Goal: Task Accomplishment & Management: Use online tool/utility

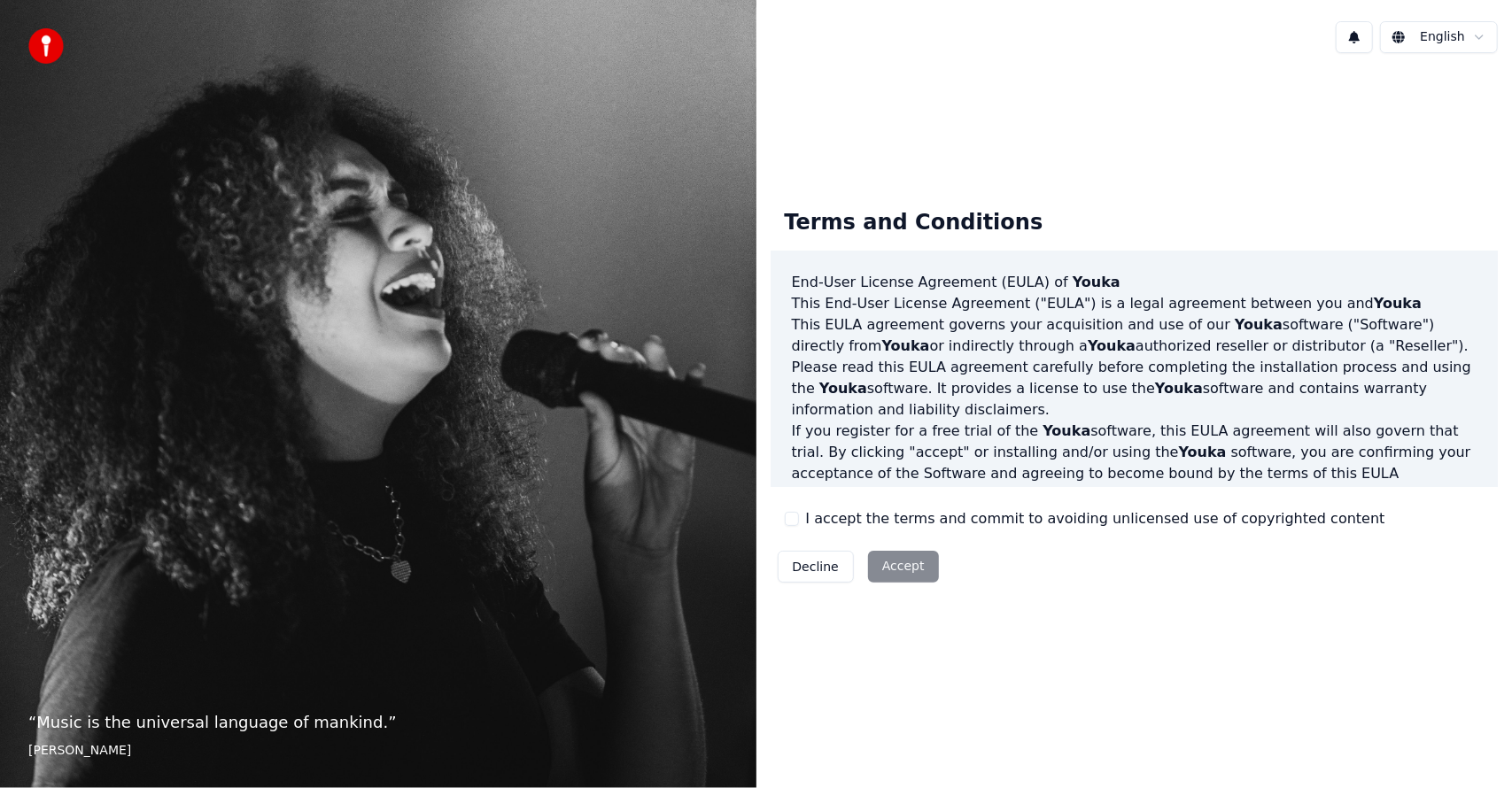
click at [788, 527] on div "I accept the terms and commit to avoiding unlicensed use of copyrighted content" at bounding box center [1085, 519] width 600 height 22
click at [792, 517] on button "I accept the terms and commit to avoiding unlicensed use of copyrighted content" at bounding box center [792, 519] width 14 height 14
click at [927, 575] on button "Accept" at bounding box center [903, 567] width 71 height 32
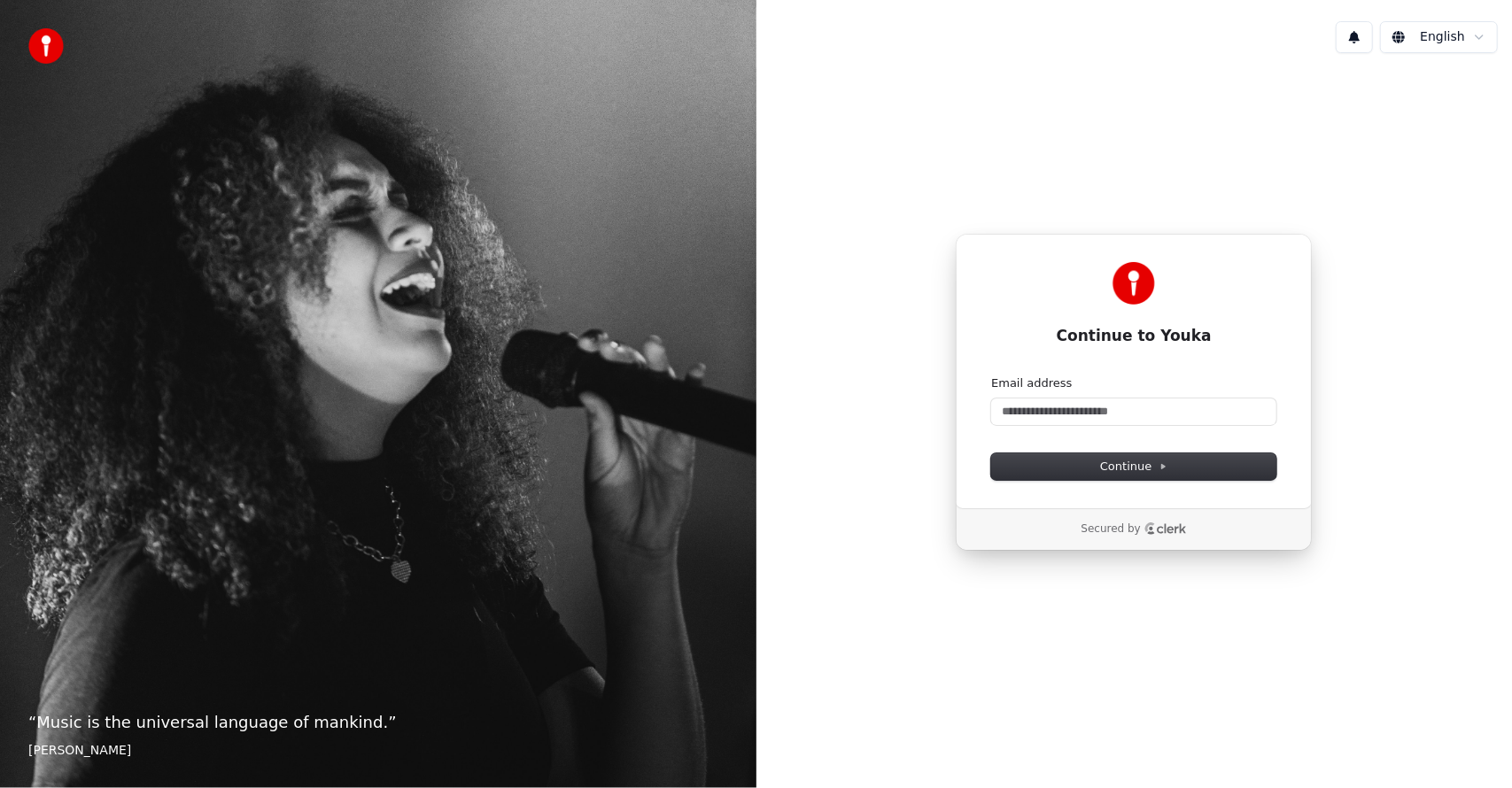
click at [1428, 53] on body "“ Music is the universal language of mankind. ” [PERSON_NAME] English Continue …" at bounding box center [756, 394] width 1512 height 788
click at [1431, 477] on html "“ Music is the universal language of mankind. ” [PERSON_NAME] English Continue …" at bounding box center [756, 394] width 1512 height 788
click at [1129, 411] on input "Email address" at bounding box center [1134, 412] width 285 height 26
type input "*"
click at [991, 375] on button "submit" at bounding box center [991, 375] width 0 height 0
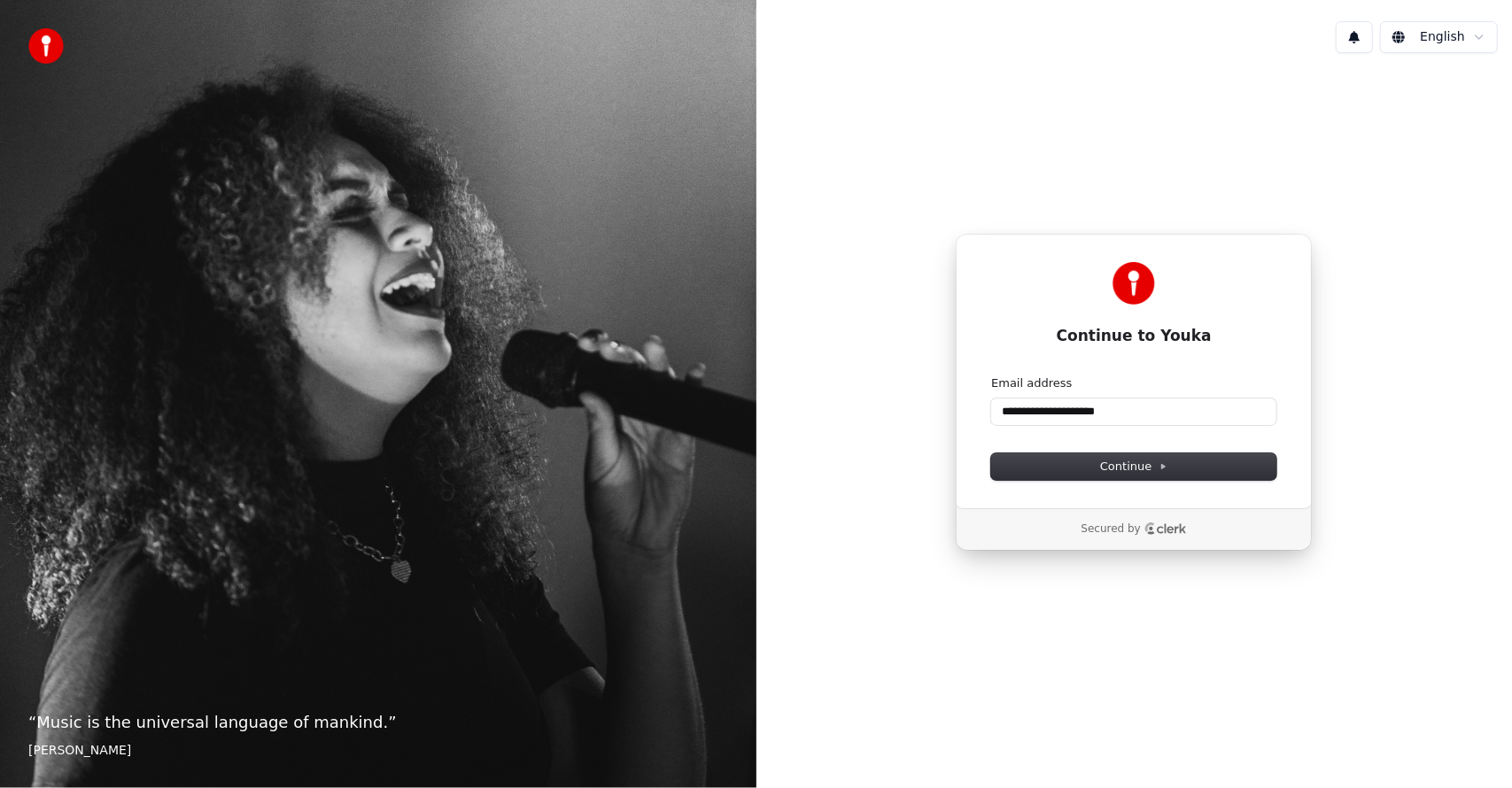
type input "**********"
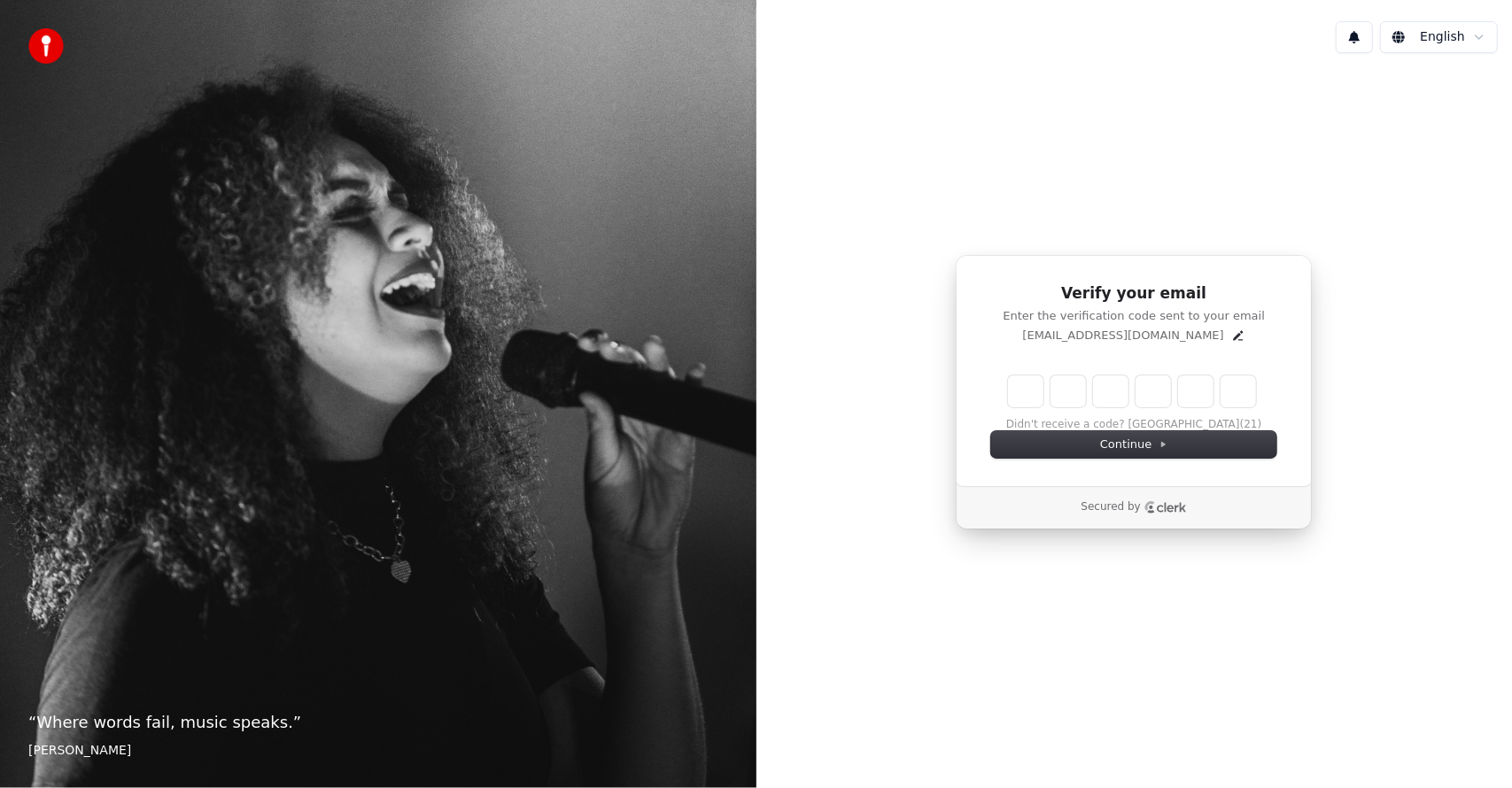
type input "*"
type input "**"
type input "*"
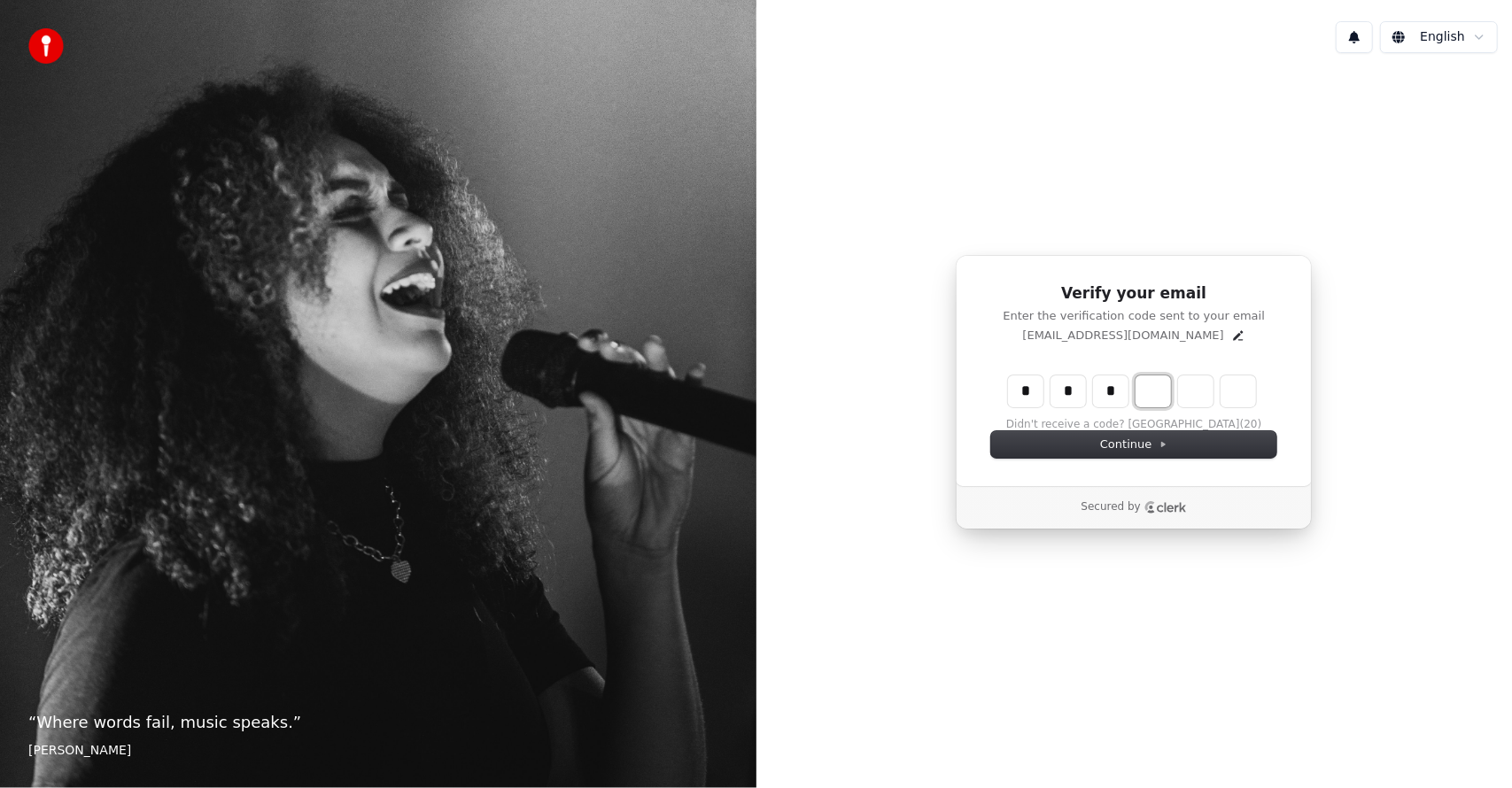
type input "***"
type input "*"
type input "****"
type input "*"
type input "******"
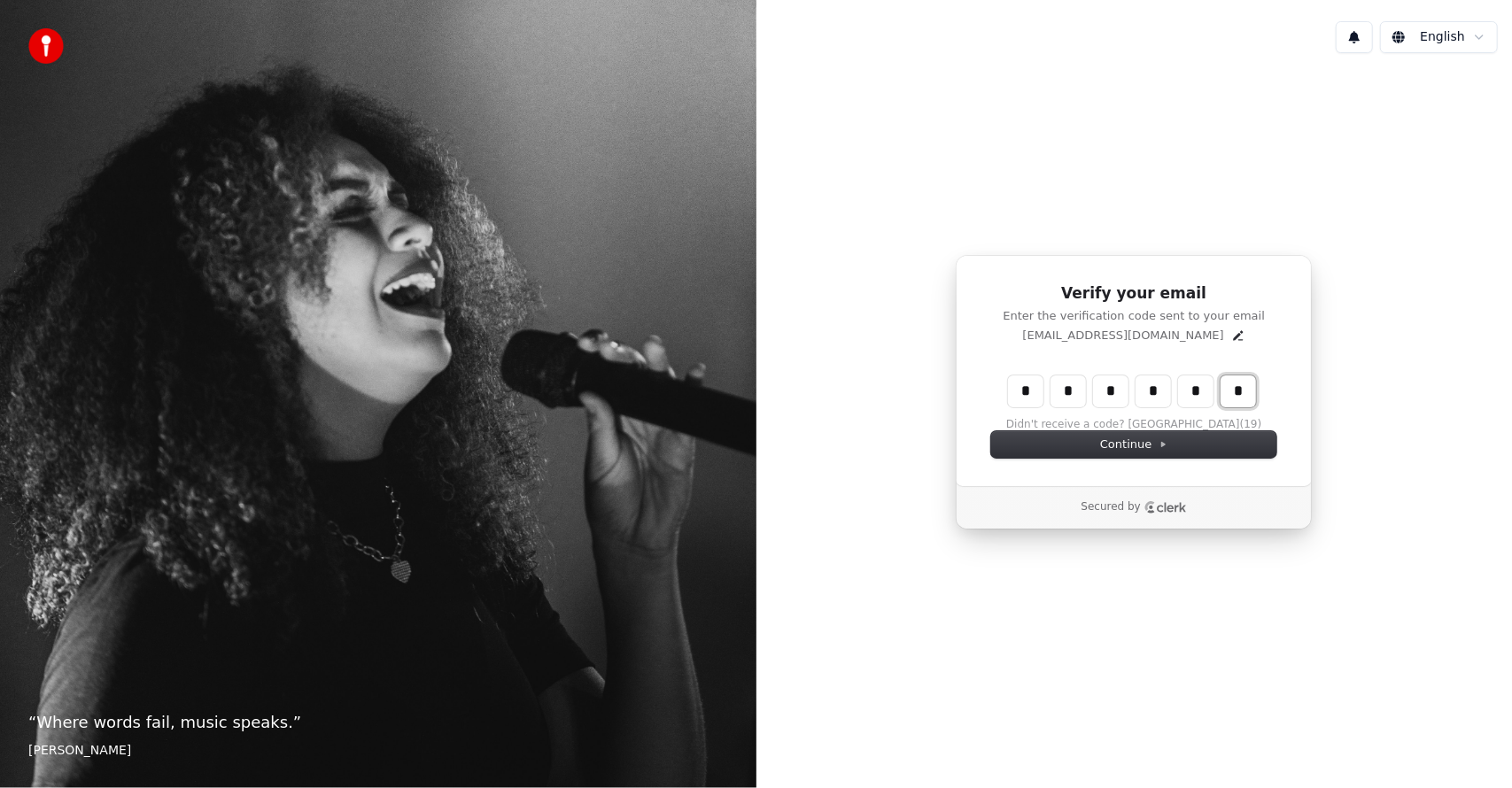
type input "*"
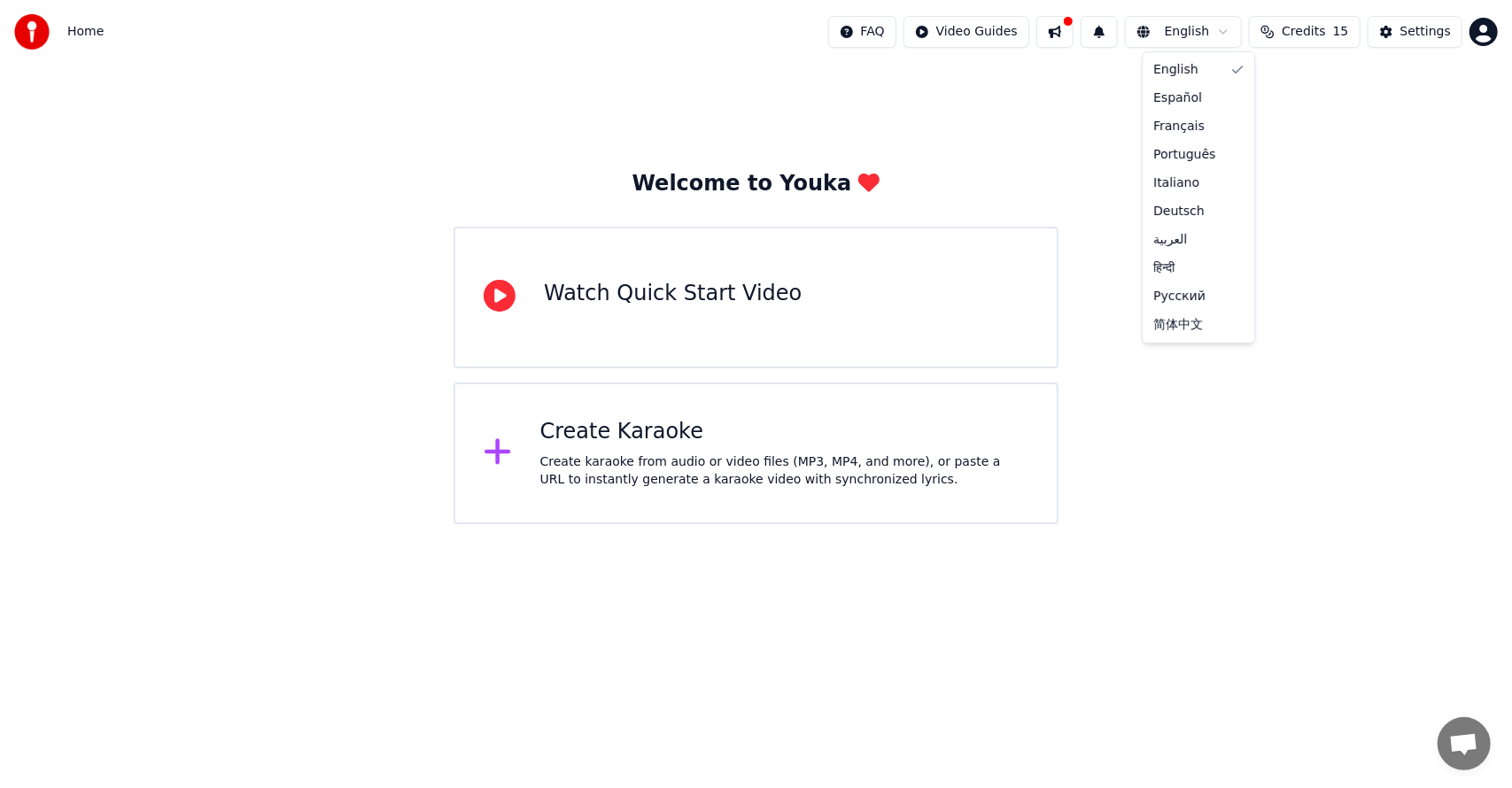
click at [1198, 16] on html "Home FAQ Video Guides English Credits 15 Settings Welcome to Youka Watch Quick …" at bounding box center [756, 262] width 1512 height 524
click at [1194, 27] on html "Home FAQ Video Guides English Credits 15 Settings Welcome to Youka Watch Quick …" at bounding box center [756, 262] width 1512 height 524
click at [1380, 152] on html "Home FAQ Video Guides English Credits 15 Settings Welcome to Youka Watch Quick …" at bounding box center [756, 262] width 1512 height 524
click at [1493, 30] on html "Home FAQ Video Guides English Credits 15 Settings Welcome to Youka Watch Quick …" at bounding box center [756, 262] width 1512 height 524
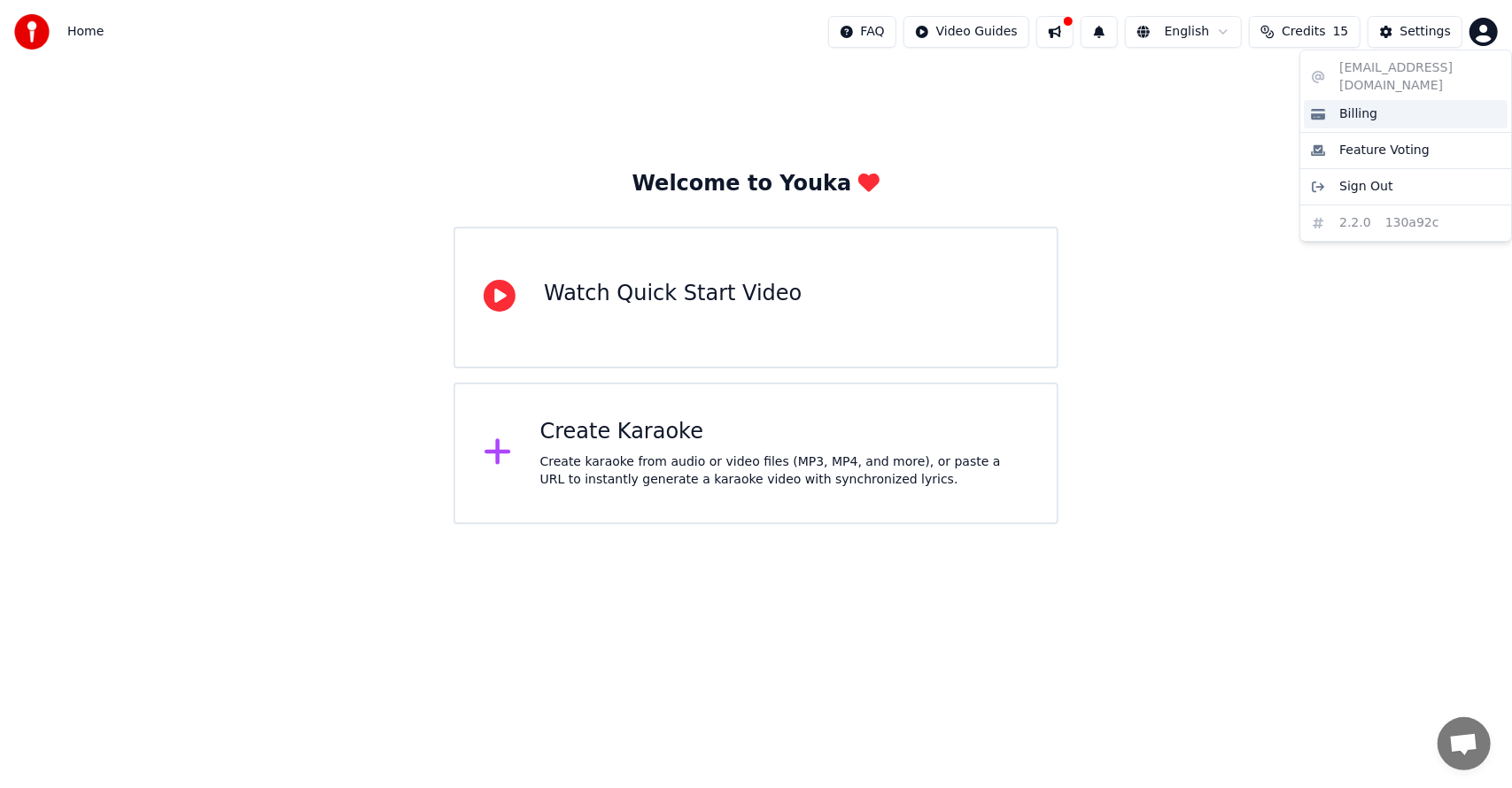
click at [1428, 100] on div "Billing" at bounding box center [1405, 114] width 204 height 28
click at [1275, 264] on div "Welcome to Youka Watch Quick Start Video Create Karaoke Create karaoke from aud…" at bounding box center [756, 294] width 1512 height 461
click at [1232, 32] on html "Home FAQ Video Guides English Credits 15 Settings Welcome to Youka Watch Quick …" at bounding box center [756, 262] width 1512 height 524
click at [1009, 112] on html "Home FAQ Video Guides English Credits 15 Settings Welcome to Youka Watch Quick …" at bounding box center [756, 262] width 1512 height 524
click at [1309, 38] on span "Credits" at bounding box center [1303, 32] width 43 height 18
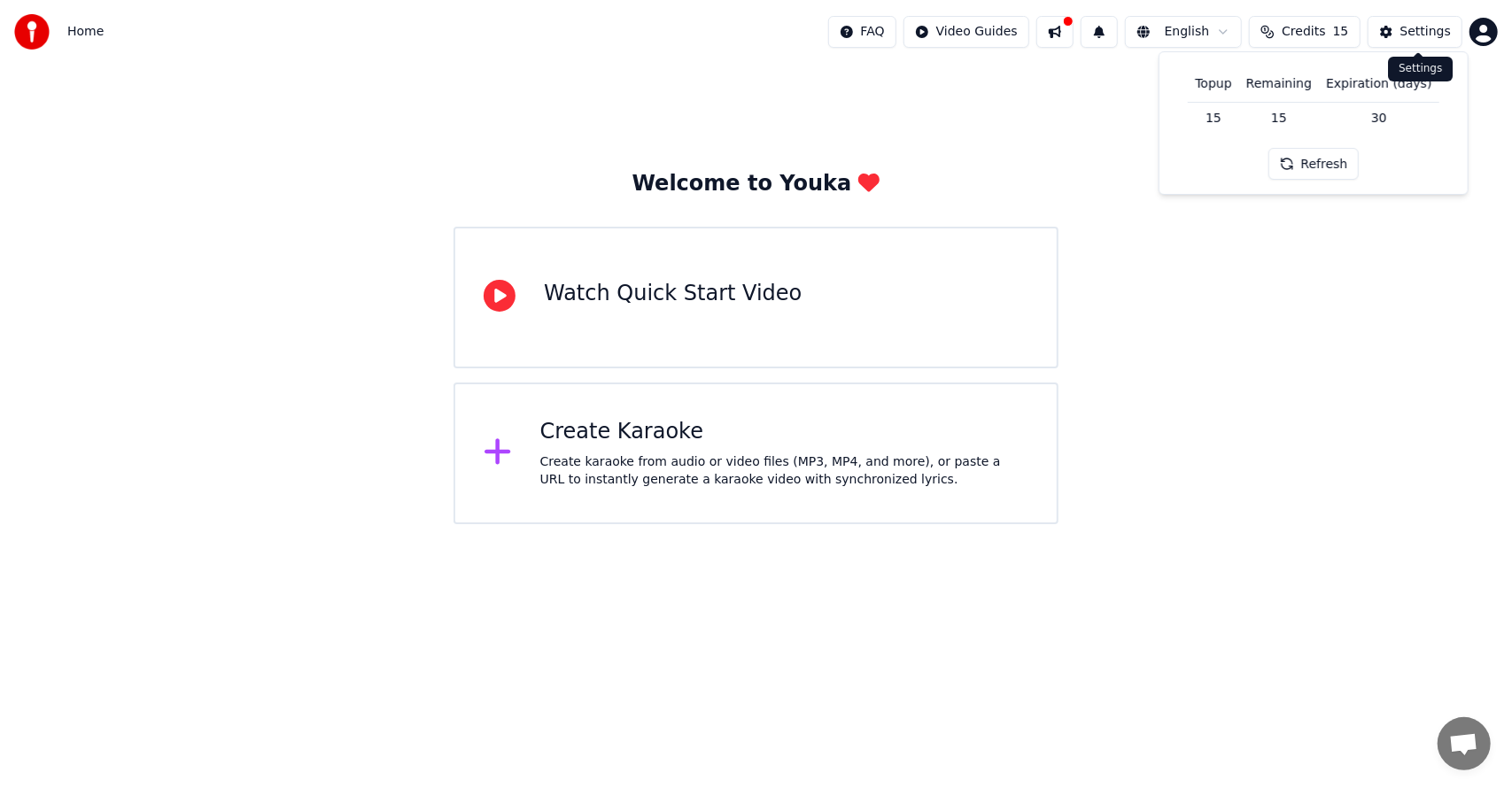
click at [1449, 36] on div "Settings" at bounding box center [1426, 32] width 51 height 18
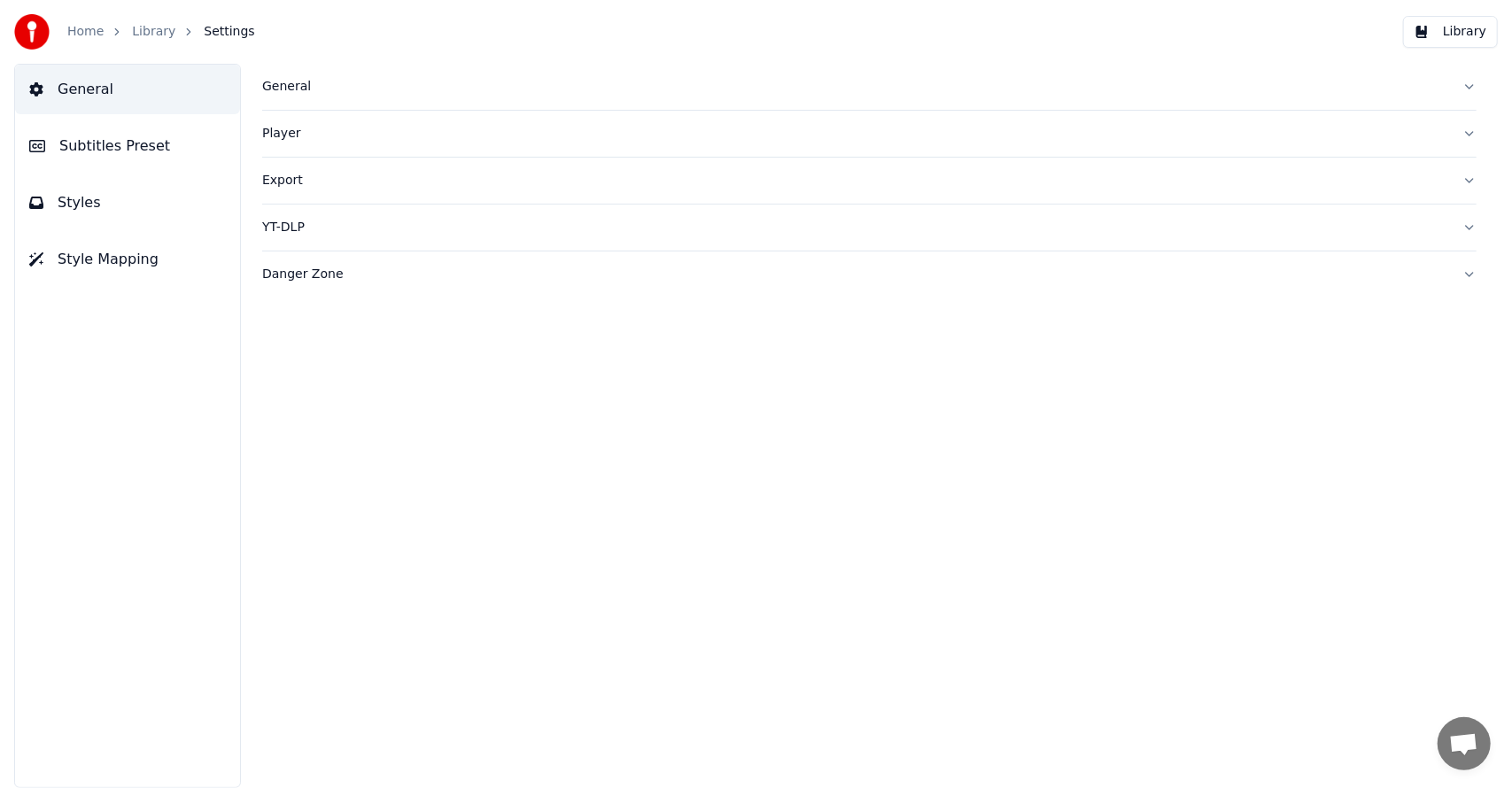
click at [1486, 42] on button "Library" at bounding box center [1450, 32] width 95 height 32
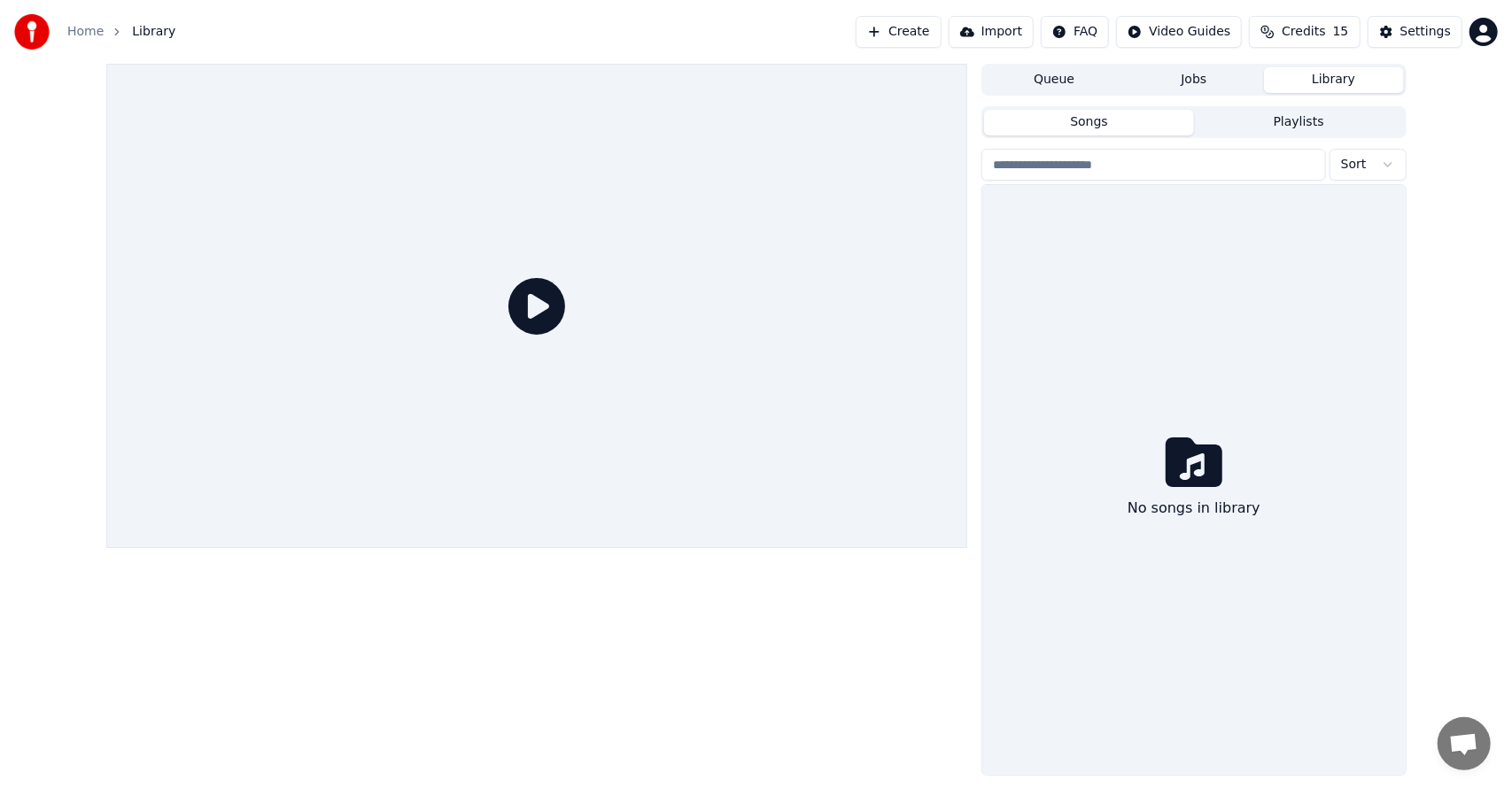
click at [1486, 42] on html "Home Library Create Import FAQ Video Guides Credits 15 Settings Queue Jobs Libr…" at bounding box center [756, 394] width 1512 height 788
click at [1371, 105] on span "Billing" at bounding box center [1358, 114] width 38 height 18
click at [1325, 32] on span "Credits" at bounding box center [1303, 32] width 43 height 18
click at [1469, 39] on div "Create Import FAQ Video Guides Credits 15 Settings" at bounding box center [1176, 32] width 643 height 32
click at [1478, 36] on html "Home Library Create Import FAQ Video Guides Credits 15 Settings Queue Jobs Libr…" at bounding box center [756, 394] width 1512 height 788
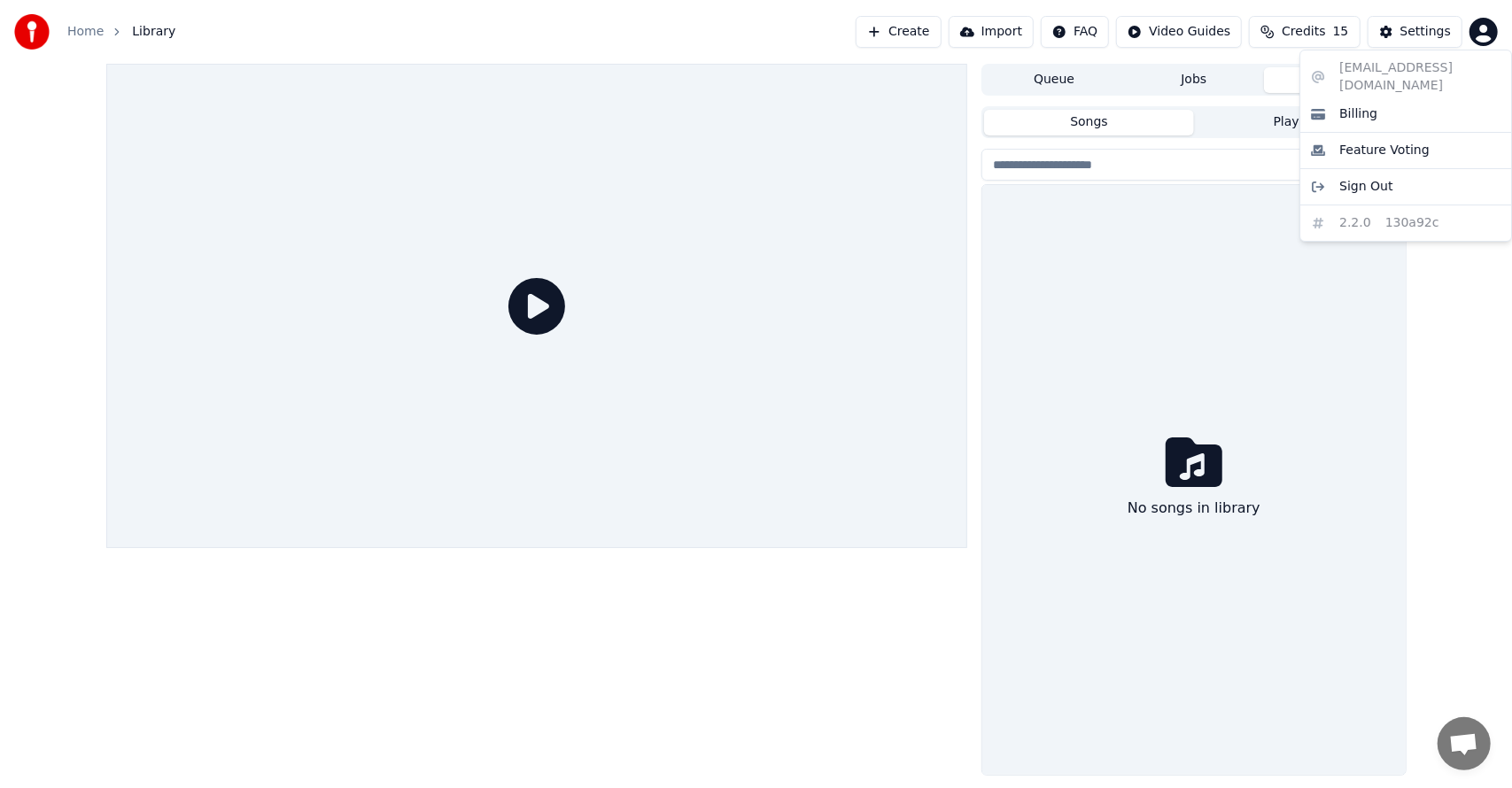
click at [1455, 486] on html "Home Library Create Import FAQ Video Guides Credits 15 Settings Queue Jobs Libr…" at bounding box center [756, 394] width 1512 height 788
click at [1286, 28] on button "Credits 15" at bounding box center [1304, 32] width 111 height 32
click at [941, 24] on button "Create" at bounding box center [899, 32] width 86 height 32
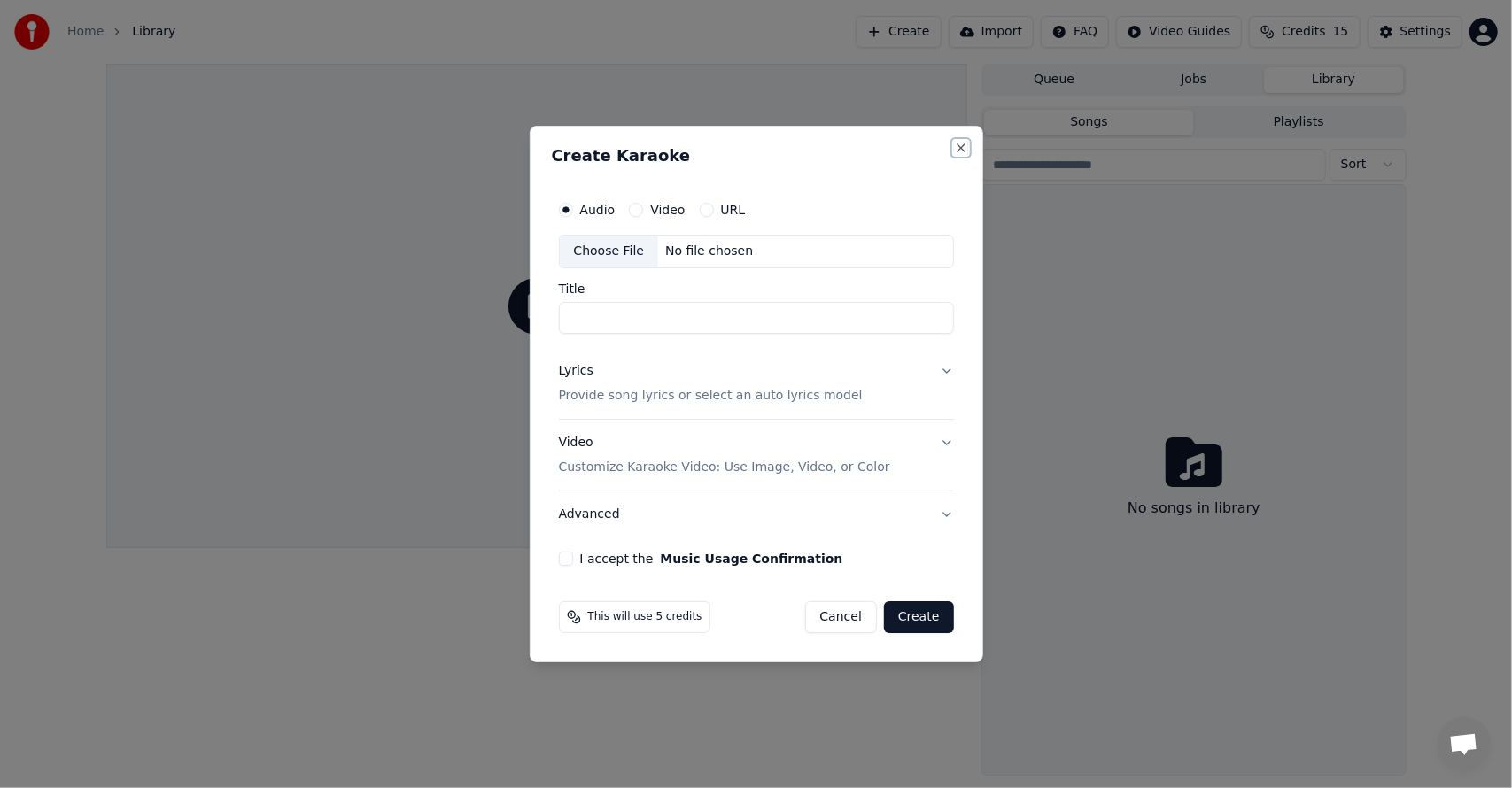
click at [967, 151] on button "Close" at bounding box center [960, 147] width 14 height 14
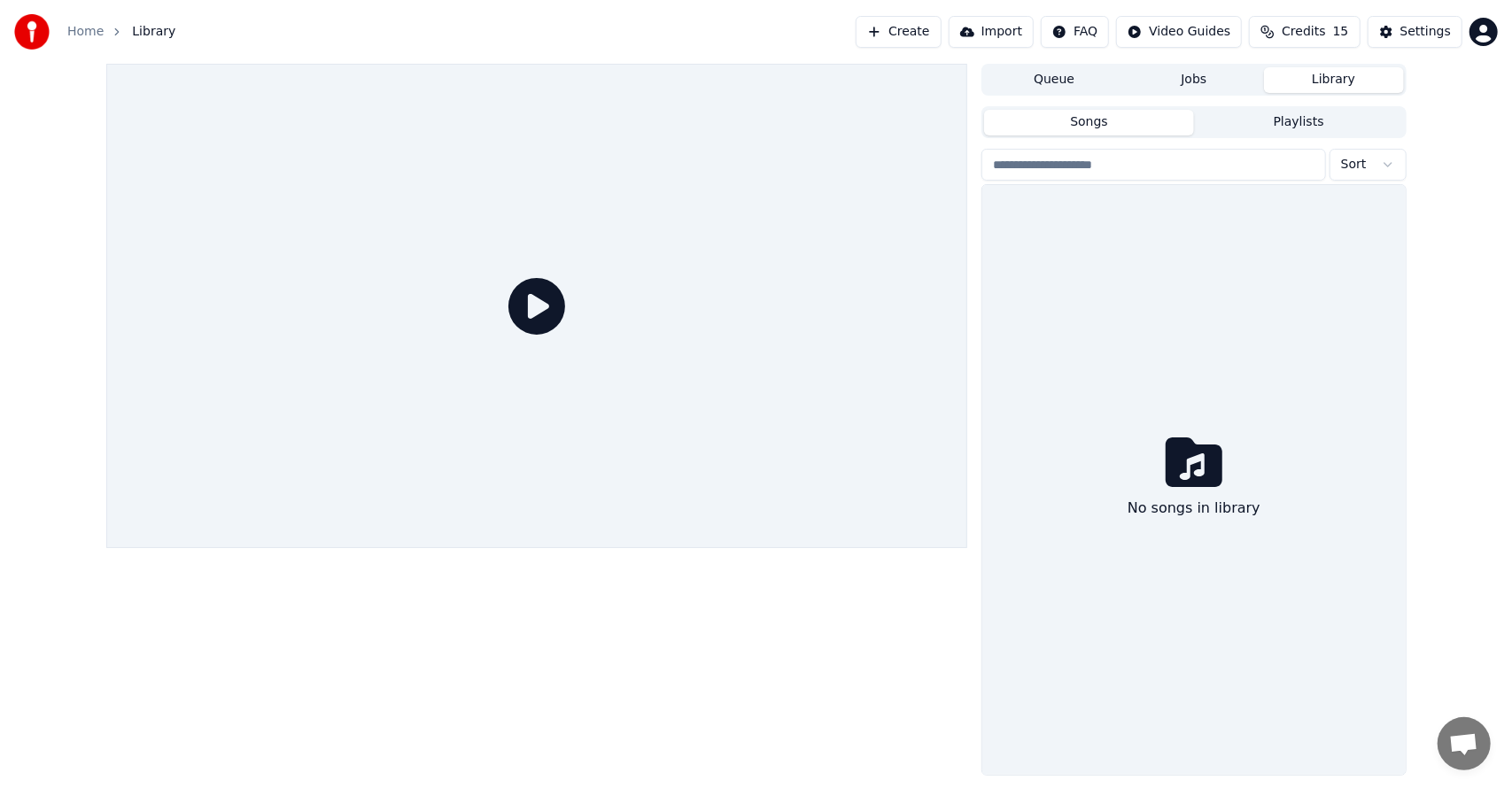
click at [942, 31] on button "Create" at bounding box center [899, 32] width 86 height 32
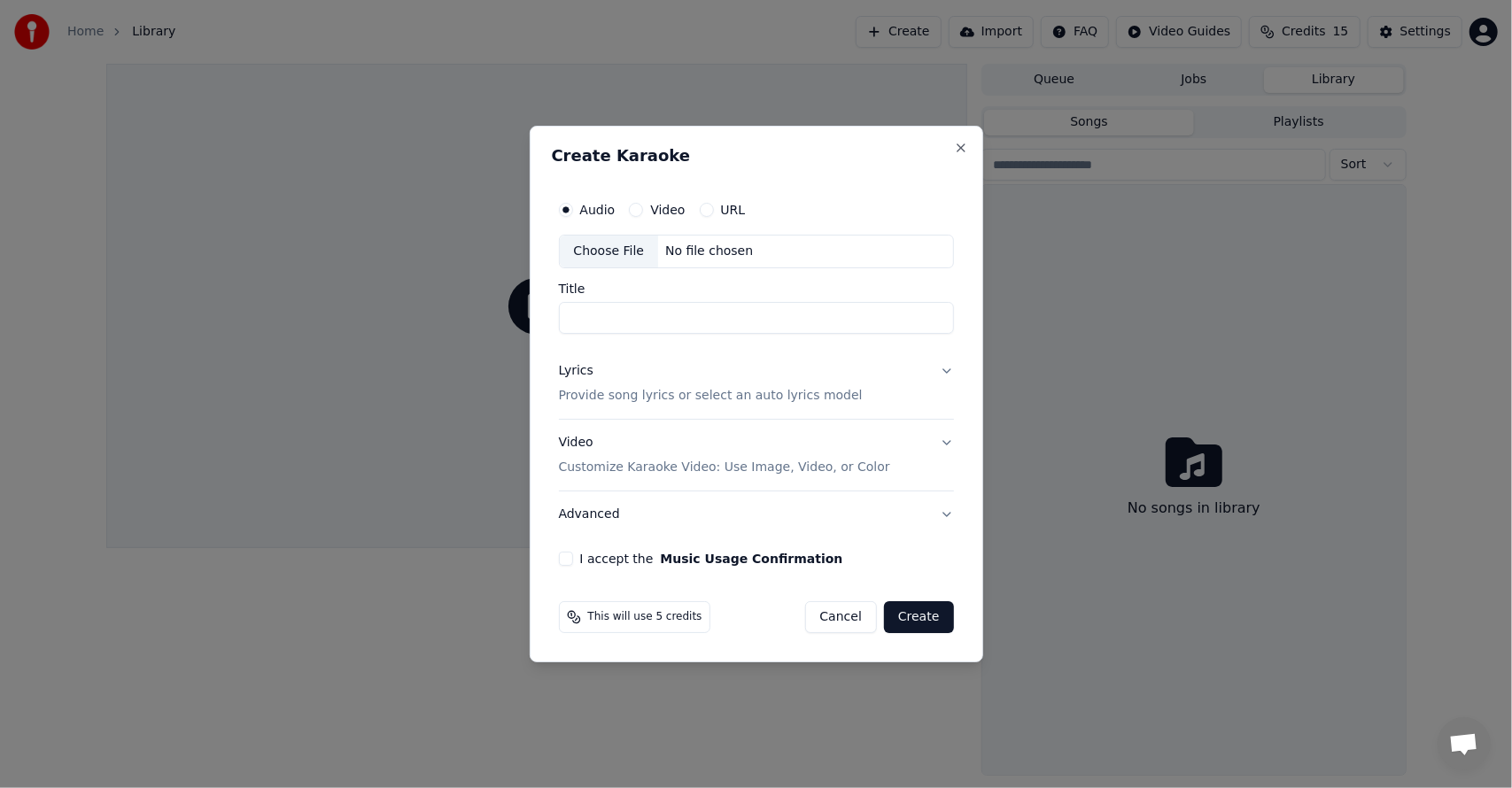
click at [632, 255] on div "Choose File" at bounding box center [610, 251] width 99 height 32
